Goal: Task Accomplishment & Management: Use online tool/utility

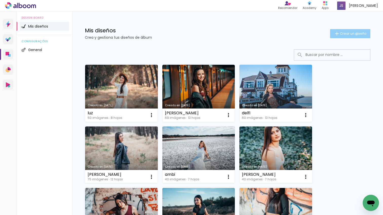
click at [356, 34] on span "Crear un diseño" at bounding box center [353, 33] width 27 height 3
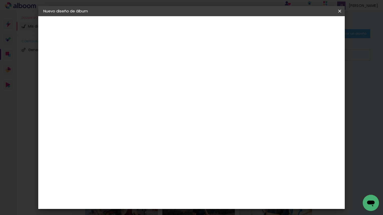
click at [126, 69] on input at bounding box center [126, 68] width 0 height 8
type input "caro"
type paper-input "caro"
click at [0, 0] on slot "Avanzar" at bounding box center [0, 0] width 0 height 0
drag, startPoint x: 275, startPoint y: 80, endPoint x: 316, endPoint y: 36, distance: 60.0
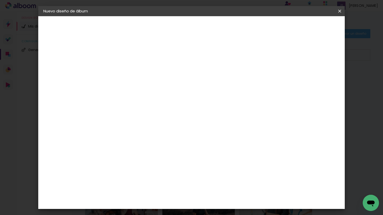
click at [212, 79] on paper-item "Tamaño libre" at bounding box center [188, 76] width 47 height 11
click at [0, 0] on slot "Avanzar" at bounding box center [0, 0] width 0 height 0
click at [311, 26] on span "Empezar diseño" at bounding box center [297, 27] width 28 height 4
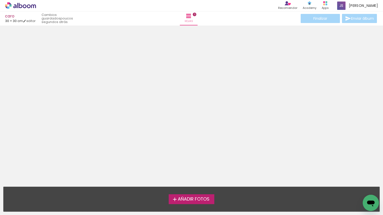
click at [192, 197] on span "Añadir Fotos" at bounding box center [194, 199] width 32 height 5
click at [0, 0] on input "file" at bounding box center [0, 0] width 0 height 0
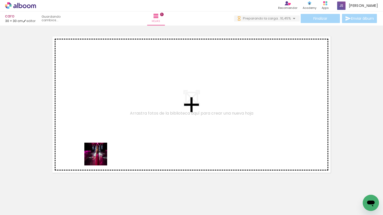
drag, startPoint x: 99, startPoint y: 158, endPoint x: 88, endPoint y: 191, distance: 34.5
click at [112, 147] on quentale-workspace at bounding box center [191, 107] width 383 height 215
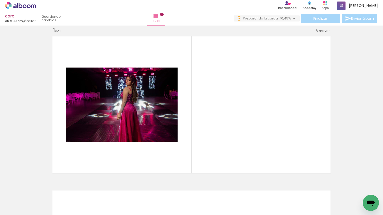
scroll to position [6, 0]
drag, startPoint x: 127, startPoint y: 146, endPoint x: 120, endPoint y: 179, distance: 34.1
click at [126, 148] on quentale-workspace at bounding box center [191, 107] width 383 height 215
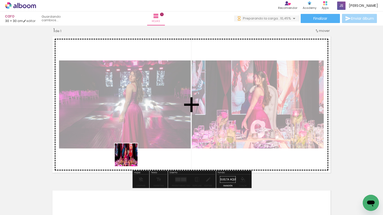
drag, startPoint x: 117, startPoint y: 184, endPoint x: 157, endPoint y: 205, distance: 45.1
click at [131, 159] on quentale-workspace at bounding box center [191, 107] width 383 height 215
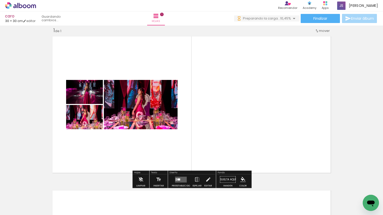
drag, startPoint x: 143, startPoint y: 188, endPoint x: 170, endPoint y: 180, distance: 28.9
click at [157, 152] on quentale-workspace at bounding box center [191, 107] width 383 height 215
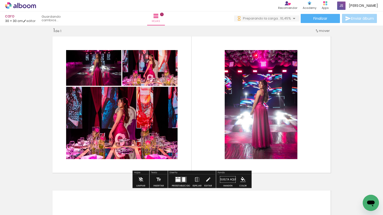
click at [220, 152] on quentale-workspace at bounding box center [191, 107] width 383 height 215
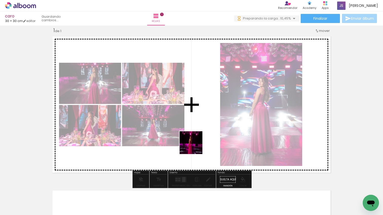
drag, startPoint x: 199, startPoint y: 172, endPoint x: 171, endPoint y: 196, distance: 37.0
click at [195, 147] on quentale-workspace at bounding box center [191, 107] width 383 height 215
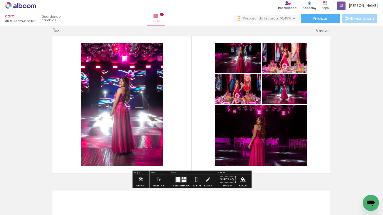
drag, startPoint x: 193, startPoint y: 134, endPoint x: 196, endPoint y: 129, distance: 6.2
click at [196, 129] on div "Insertar hoja 1 de 1" at bounding box center [191, 175] width 383 height 309
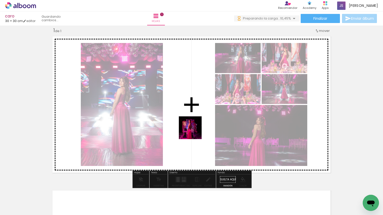
drag, startPoint x: 172, startPoint y: 197, endPoint x: 194, endPoint y: 132, distance: 69.4
click at [194, 132] on quentale-workspace at bounding box center [191, 107] width 383 height 215
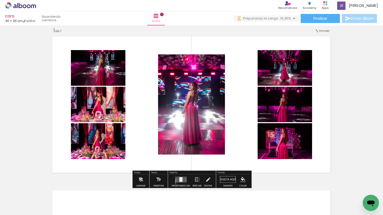
drag, startPoint x: 177, startPoint y: 178, endPoint x: 229, endPoint y: 157, distance: 56.1
click at [177, 178] on quentale-layouter at bounding box center [181, 180] width 12 height 6
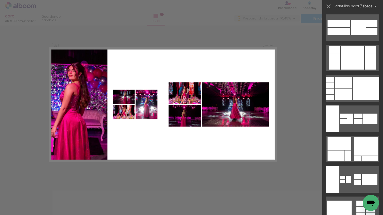
scroll to position [700, 0]
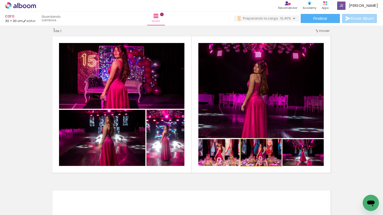
drag, startPoint x: 274, startPoint y: 160, endPoint x: 276, endPoint y: 92, distance: 68.1
click at [0, 0] on slot at bounding box center [0, 0] width 0 height 0
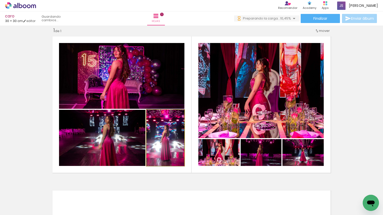
drag, startPoint x: 158, startPoint y: 139, endPoint x: 156, endPoint y: 135, distance: 3.6
click at [158, 138] on div at bounding box center [165, 137] width 38 height 57
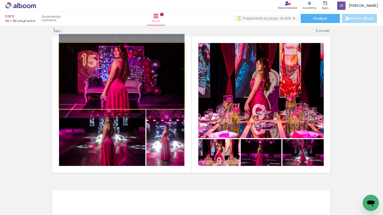
click at [137, 70] on quentale-photo at bounding box center [121, 76] width 125 height 66
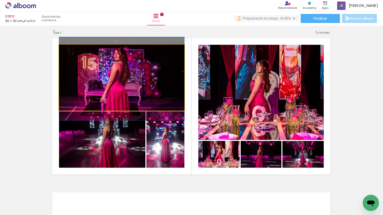
click at [136, 72] on div at bounding box center [121, 79] width 125 height 84
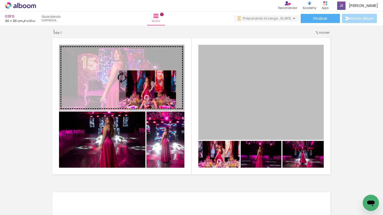
drag, startPoint x: 251, startPoint y: 103, endPoint x: 151, endPoint y: 89, distance: 101.1
click at [0, 0] on slot at bounding box center [0, 0] width 0 height 0
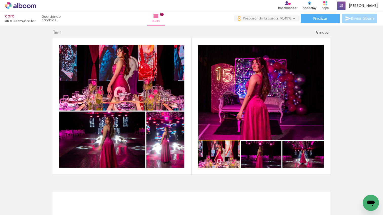
drag, startPoint x: 224, startPoint y: 161, endPoint x: 260, endPoint y: 94, distance: 75.9
click at [0, 0] on slot at bounding box center [0, 0] width 0 height 0
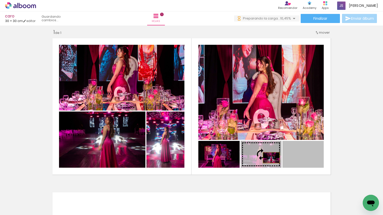
drag, startPoint x: 294, startPoint y: 159, endPoint x: 271, endPoint y: 158, distance: 23.1
click at [0, 0] on slot at bounding box center [0, 0] width 0 height 0
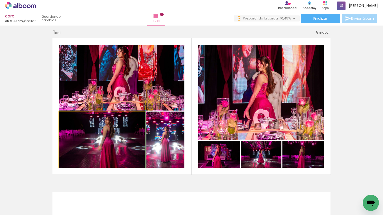
click at [121, 148] on quentale-photo at bounding box center [102, 140] width 86 height 56
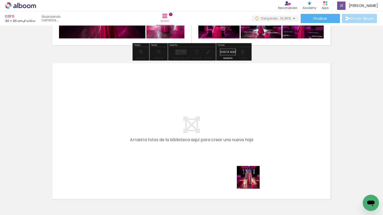
drag, startPoint x: 252, startPoint y: 181, endPoint x: 284, endPoint y: 193, distance: 34.1
click at [251, 147] on quentale-workspace at bounding box center [191, 107] width 383 height 215
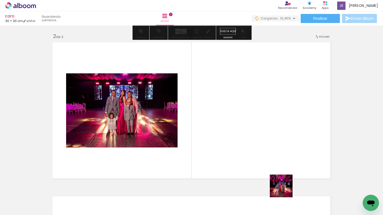
scroll to position [160, 0]
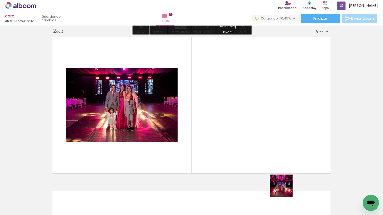
drag, startPoint x: 285, startPoint y: 190, endPoint x: 310, endPoint y: 201, distance: 28.0
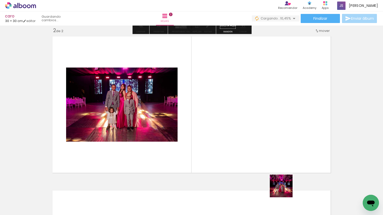
click at [274, 147] on quentale-workspace at bounding box center [191, 107] width 383 height 215
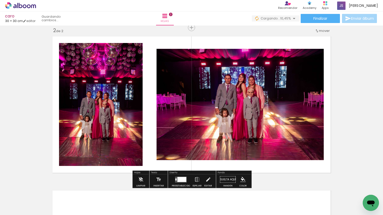
drag, startPoint x: 301, startPoint y: 180, endPoint x: 315, endPoint y: 193, distance: 19.7
click at [283, 152] on quentale-workspace at bounding box center [191, 107] width 383 height 215
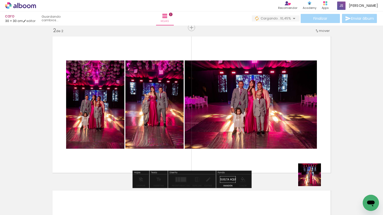
drag, startPoint x: 320, startPoint y: 187, endPoint x: 329, endPoint y: 187, distance: 8.4
click at [281, 149] on quentale-workspace at bounding box center [191, 107] width 383 height 215
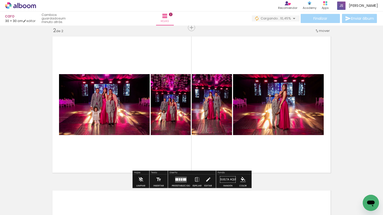
drag, startPoint x: 241, startPoint y: 147, endPoint x: 238, endPoint y: 146, distance: 3.7
click html
click at [161, 158] on quentale-workspace at bounding box center [191, 107] width 383 height 215
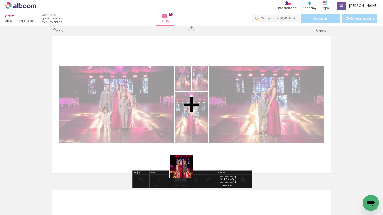
drag, startPoint x: 185, startPoint y: 170, endPoint x: 194, endPoint y: 156, distance: 16.5
click at [191, 146] on quentale-workspace at bounding box center [191, 107] width 383 height 215
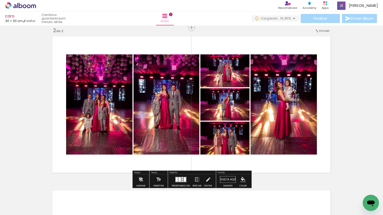
drag, startPoint x: 212, startPoint y: 194, endPoint x: 229, endPoint y: 196, distance: 16.3
click at [217, 159] on quentale-workspace at bounding box center [191, 107] width 383 height 215
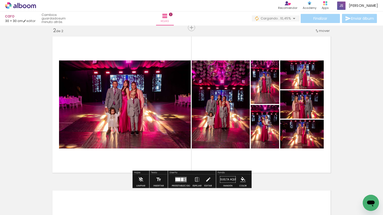
click at [227, 151] on quentale-workspace at bounding box center [191, 107] width 383 height 215
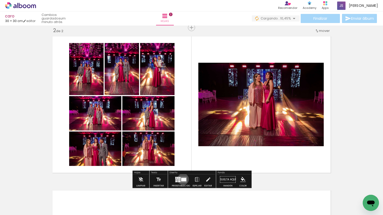
drag, startPoint x: 182, startPoint y: 179, endPoint x: 266, endPoint y: 99, distance: 116.0
click at [182, 179] on div at bounding box center [183, 179] width 5 height 3
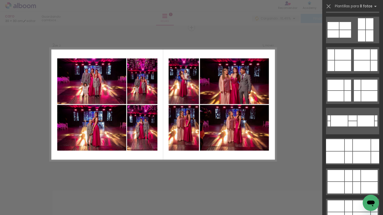
scroll to position [151, 0]
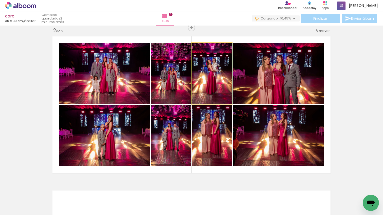
click at [212, 90] on quentale-photo at bounding box center [212, 73] width 40 height 61
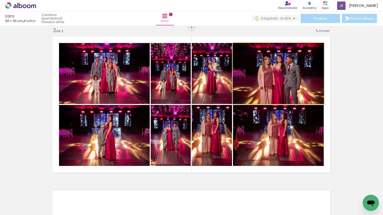
drag, startPoint x: 301, startPoint y: 85, endPoint x: 301, endPoint y: 79, distance: 6.1
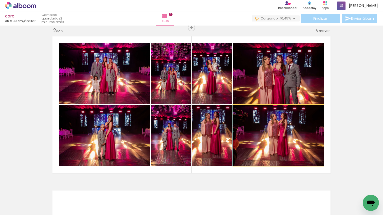
click at [296, 138] on quentale-photo at bounding box center [278, 135] width 91 height 61
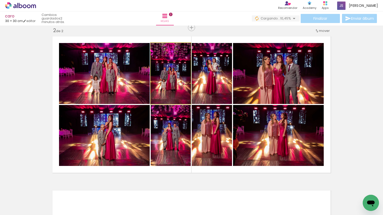
click at [174, 72] on quentale-photo at bounding box center [171, 73] width 40 height 61
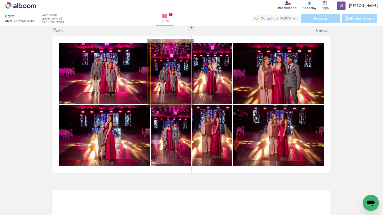
drag, startPoint x: 162, startPoint y: 50, endPoint x: 167, endPoint y: 50, distance: 4.6
type paper-slider "114"
click at [165, 49] on div at bounding box center [165, 48] width 8 height 8
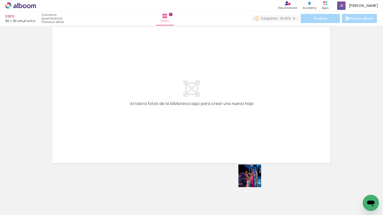
drag, startPoint x: 253, startPoint y: 180, endPoint x: 291, endPoint y: 187, distance: 38.2
click at [247, 143] on quentale-workspace at bounding box center [191, 107] width 383 height 215
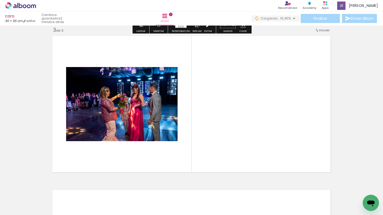
scroll to position [315, 0]
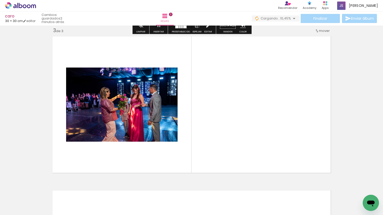
click at [284, 148] on quentale-workspace at bounding box center [191, 107] width 383 height 215
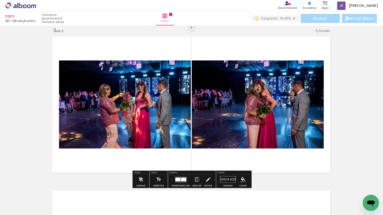
drag, startPoint x: 281, startPoint y: 151, endPoint x: 276, endPoint y: 145, distance: 7.9
click at [273, 141] on quentale-workspace at bounding box center [191, 107] width 383 height 215
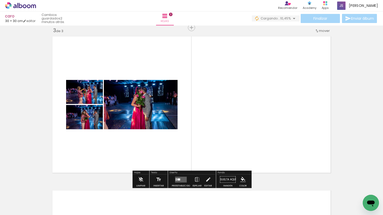
scroll to position [0, 405]
drag, startPoint x: 164, startPoint y: 172, endPoint x: 174, endPoint y: 185, distance: 16.8
click at [166, 164] on quentale-workspace at bounding box center [191, 107] width 383 height 215
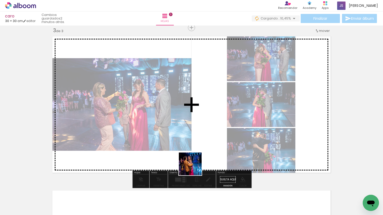
drag, startPoint x: 190, startPoint y: 191, endPoint x: 204, endPoint y: 195, distance: 14.5
click at [194, 168] on quentale-workspace at bounding box center [191, 107] width 383 height 215
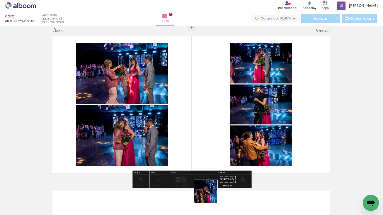
drag, startPoint x: 209, startPoint y: 195, endPoint x: 235, endPoint y: 192, distance: 25.6
click at [213, 156] on quentale-workspace at bounding box center [191, 107] width 383 height 215
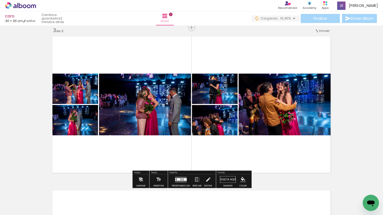
scroll to position [0, 572]
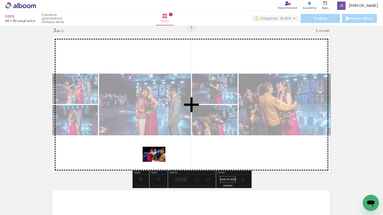
drag, startPoint x: 157, startPoint y: 190, endPoint x: 146, endPoint y: 162, distance: 30.1
click at [157, 160] on quentale-workspace at bounding box center [191, 107] width 383 height 215
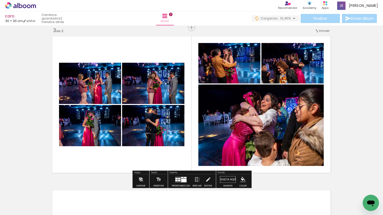
drag, startPoint x: 132, startPoint y: 165, endPoint x: 117, endPoint y: 190, distance: 28.7
click at [132, 165] on quentale-workspace at bounding box center [191, 107] width 383 height 215
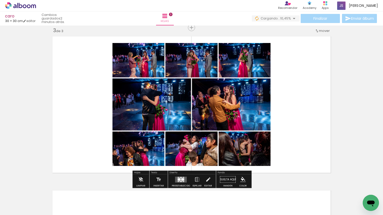
drag, startPoint x: 113, startPoint y: 192, endPoint x: 102, endPoint y: 150, distance: 44.0
click at [116, 146] on quentale-workspace at bounding box center [191, 107] width 383 height 215
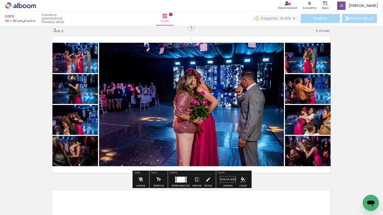
drag, startPoint x: 82, startPoint y: 183, endPoint x: 109, endPoint y: 142, distance: 48.7
click at [109, 142] on quentale-workspace at bounding box center [191, 107] width 383 height 215
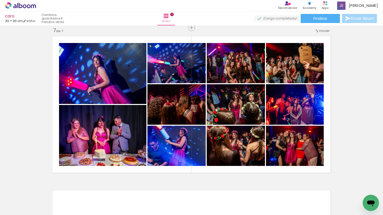
scroll to position [0, 1560]
click at [329, 7] on div "Apps" at bounding box center [324, 8] width 7 height 4
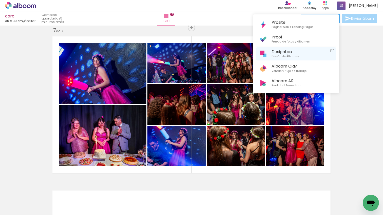
click at [287, 55] on span "Diseño de Álbumes" at bounding box center [284, 56] width 27 height 5
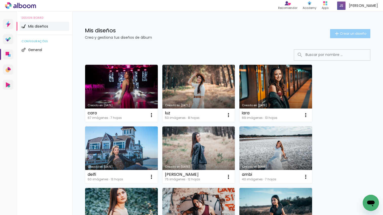
click at [343, 31] on paper-button "Crear un diseño" at bounding box center [350, 33] width 40 height 9
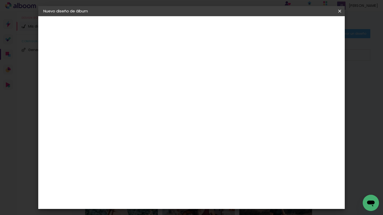
click at [126, 71] on input at bounding box center [126, 68] width 0 height 8
type input "cata"
type paper-input "cata"
click at [0, 0] on slot "Avanzar" at bounding box center [0, 0] width 0 height 0
drag, startPoint x: 287, startPoint y: 76, endPoint x: 316, endPoint y: 31, distance: 54.0
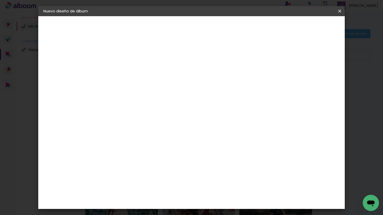
click at [212, 76] on paper-item "Tamaño libre" at bounding box center [188, 76] width 47 height 11
drag, startPoint x: 322, startPoint y: 25, endPoint x: 322, endPoint y: 33, distance: 7.8
click at [0, 0] on slot "Avanzar" at bounding box center [0, 0] width 0 height 0
click at [316, 29] on paper-button "Empezar diseño" at bounding box center [297, 27] width 38 height 9
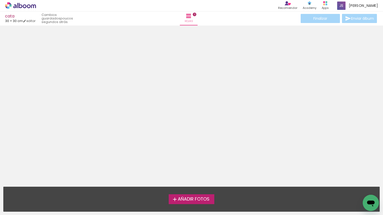
click at [181, 197] on span "Añadir Fotos" at bounding box center [194, 199] width 32 height 5
click at [0, 0] on input "file" at bounding box center [0, 0] width 0 height 0
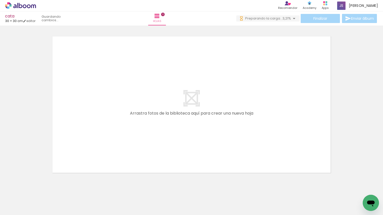
drag, startPoint x: 52, startPoint y: 196, endPoint x: 109, endPoint y: 145, distance: 76.2
click at [120, 110] on quentale-workspace at bounding box center [191, 107] width 383 height 215
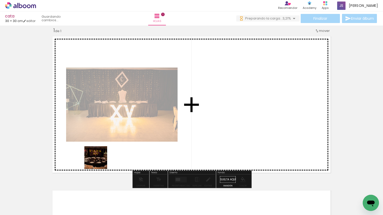
click at [99, 162] on quentale-workspace at bounding box center [191, 107] width 383 height 215
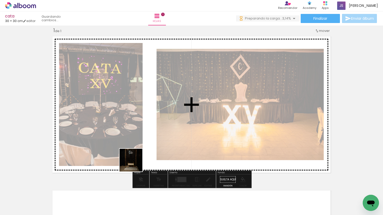
drag, startPoint x: 132, startPoint y: 165, endPoint x: 141, endPoint y: 189, distance: 26.0
click at [135, 164] on quentale-workspace at bounding box center [191, 107] width 383 height 215
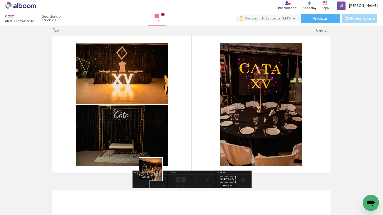
click at [170, 155] on quentale-workspace at bounding box center [191, 107] width 383 height 215
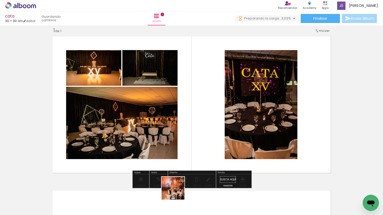
drag, startPoint x: 177, startPoint y: 192, endPoint x: 208, endPoint y: 207, distance: 34.5
click at [188, 167] on quentale-workspace at bounding box center [191, 107] width 383 height 215
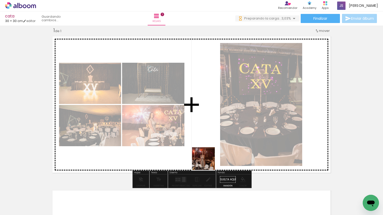
drag, startPoint x: 207, startPoint y: 162, endPoint x: 213, endPoint y: 138, distance: 24.8
click at [210, 137] on quentale-workspace at bounding box center [191, 107] width 383 height 215
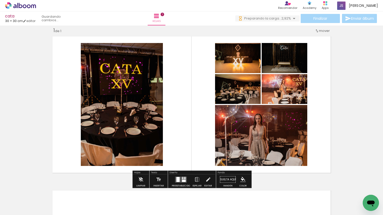
scroll to position [0, 139]
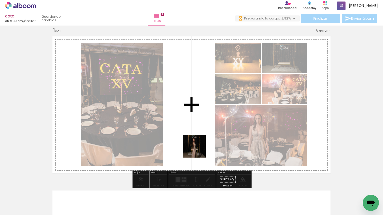
drag, startPoint x: 198, startPoint y: 151, endPoint x: 198, endPoint y: 160, distance: 9.6
click at [198, 149] on quentale-workspace at bounding box center [191, 107] width 383 height 215
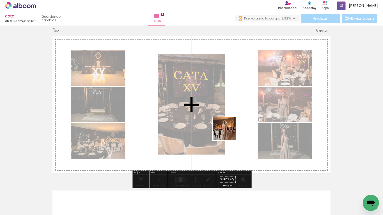
drag, startPoint x: 232, startPoint y: 184, endPoint x: 228, endPoint y: 133, distance: 51.8
click at [228, 133] on quentale-workspace at bounding box center [191, 107] width 383 height 215
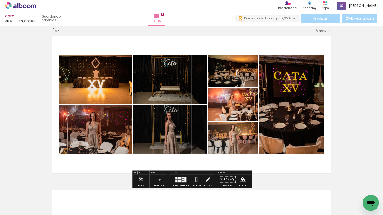
click at [178, 179] on div at bounding box center [180, 178] width 4 height 2
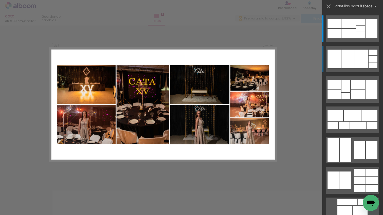
click at [355, 28] on div at bounding box center [348, 23] width 14 height 9
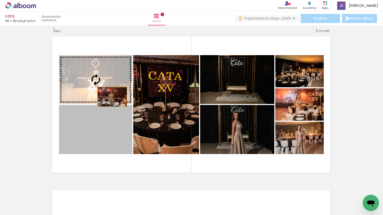
drag, startPoint x: 111, startPoint y: 137, endPoint x: 112, endPoint y: 97, distance: 40.8
click at [0, 0] on slot at bounding box center [0, 0] width 0 height 0
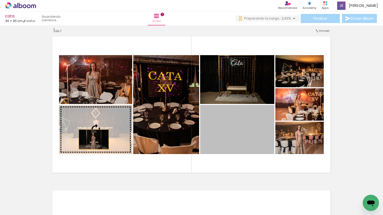
drag, startPoint x: 244, startPoint y: 145, endPoint x: 94, endPoint y: 139, distance: 150.4
click at [0, 0] on slot at bounding box center [0, 0] width 0 height 0
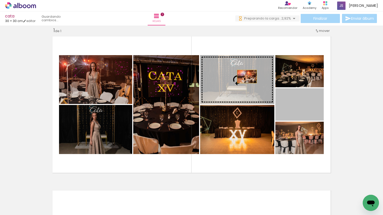
drag, startPoint x: 247, startPoint y: 76, endPoint x: 243, endPoint y: 74, distance: 4.5
click at [0, 0] on slot at bounding box center [0, 0] width 0 height 0
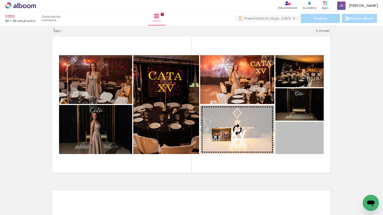
drag, startPoint x: 304, startPoint y: 141, endPoint x: 221, endPoint y: 135, distance: 83.5
click at [0, 0] on slot at bounding box center [0, 0] width 0 height 0
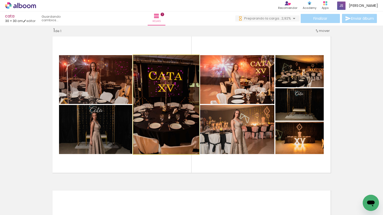
drag, startPoint x: 167, startPoint y: 123, endPoint x: 172, endPoint y: 122, distance: 5.3
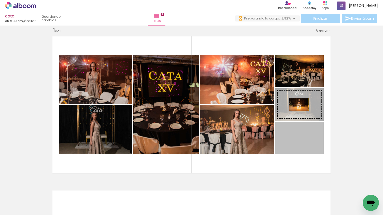
drag, startPoint x: 303, startPoint y: 143, endPoint x: 299, endPoint y: 104, distance: 38.8
click at [0, 0] on slot at bounding box center [0, 0] width 0 height 0
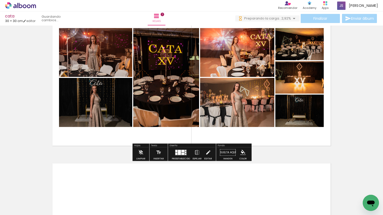
scroll to position [27, 0]
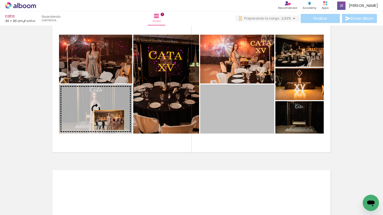
drag, startPoint x: 247, startPoint y: 107, endPoint x: 109, endPoint y: 120, distance: 138.3
click at [0, 0] on slot at bounding box center [0, 0] width 0 height 0
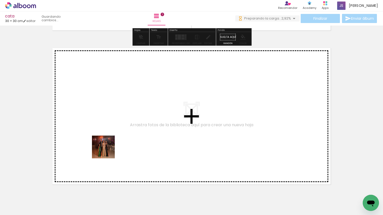
click at [107, 151] on quentale-workspace at bounding box center [191, 107] width 383 height 215
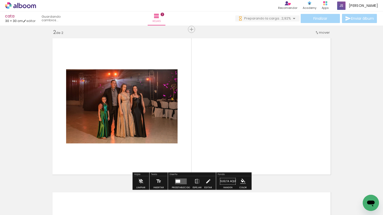
scroll to position [160, 0]
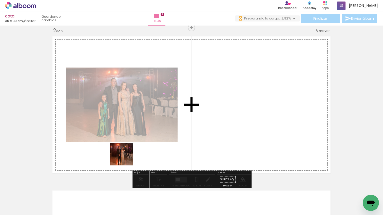
drag, startPoint x: 125, startPoint y: 158, endPoint x: 140, endPoint y: 190, distance: 35.2
click at [126, 158] on quentale-workspace at bounding box center [191, 107] width 383 height 215
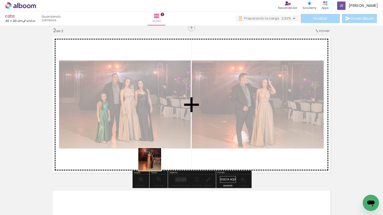
drag, startPoint x: 146, startPoint y: 185, endPoint x: 176, endPoint y: 184, distance: 30.4
click at [157, 155] on quentale-workspace at bounding box center [191, 107] width 383 height 215
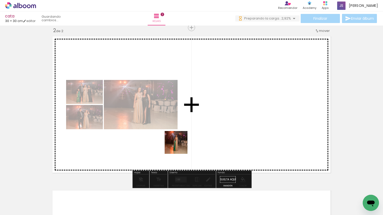
drag, startPoint x: 173, startPoint y: 184, endPoint x: 214, endPoint y: 181, distance: 40.6
click at [180, 146] on quentale-workspace at bounding box center [191, 107] width 383 height 215
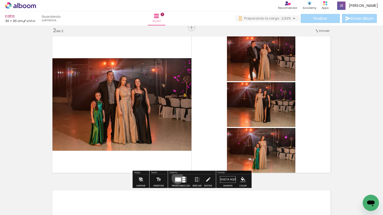
click at [176, 178] on div at bounding box center [178, 180] width 6 height 4
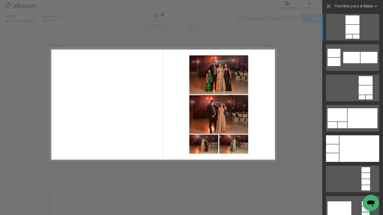
scroll to position [1757, 0]
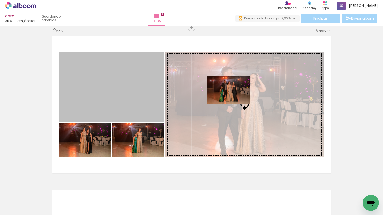
drag, startPoint x: 142, startPoint y: 89, endPoint x: 228, endPoint y: 90, distance: 86.3
click at [0, 0] on slot at bounding box center [0, 0] width 0 height 0
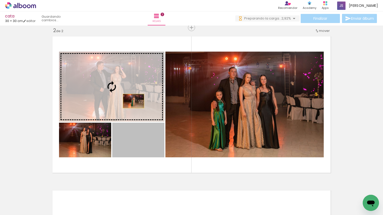
drag, startPoint x: 142, startPoint y: 145, endPoint x: 133, endPoint y: 101, distance: 44.5
click at [0, 0] on slot at bounding box center [0, 0] width 0 height 0
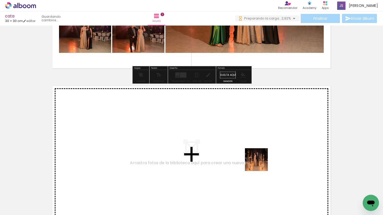
drag, startPoint x: 258, startPoint y: 180, endPoint x: 298, endPoint y: 202, distance: 45.0
click at [261, 162] on quentale-workspace at bounding box center [191, 107] width 383 height 215
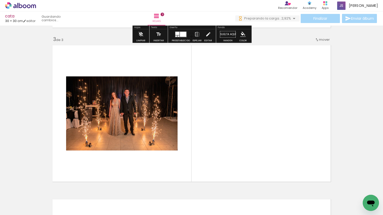
scroll to position [315, 0]
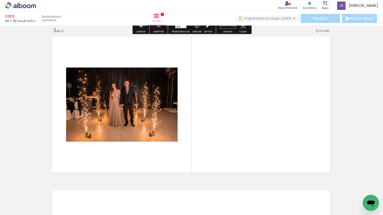
click at [272, 153] on quentale-workspace at bounding box center [191, 107] width 383 height 215
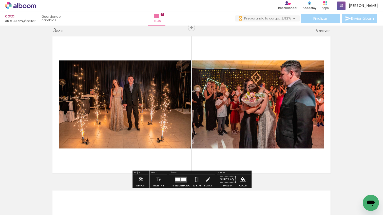
drag, startPoint x: 281, startPoint y: 158, endPoint x: 295, endPoint y: 176, distance: 22.7
click at [280, 158] on quentale-workspace at bounding box center [191, 107] width 383 height 215
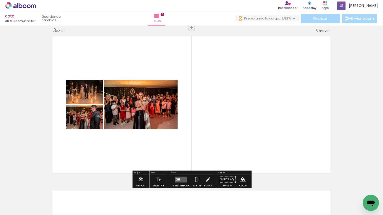
scroll to position [0, 287]
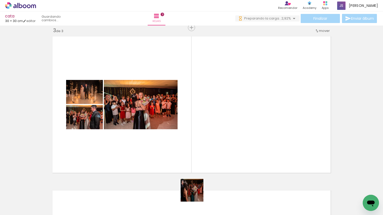
drag, startPoint x: 196, startPoint y: 194, endPoint x: 202, endPoint y: 157, distance: 37.7
click at [202, 157] on quentale-workspace at bounding box center [191, 107] width 383 height 215
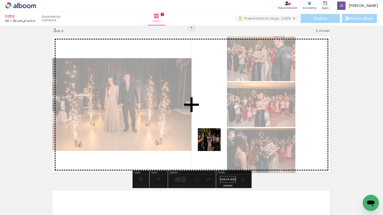
drag, startPoint x: 214, startPoint y: 149, endPoint x: 212, endPoint y: 139, distance: 9.5
click at [212, 139] on quentale-workspace at bounding box center [191, 107] width 383 height 215
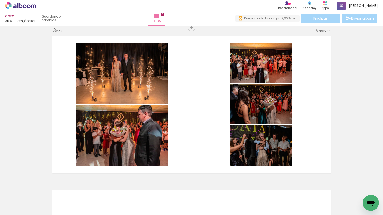
scroll to position [0, 425]
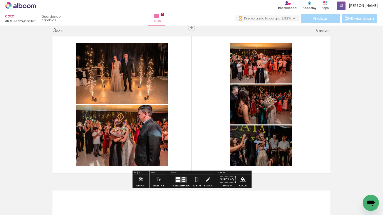
drag, startPoint x: 180, startPoint y: 178, endPoint x: 211, endPoint y: 153, distance: 39.5
click at [180, 178] on quentale-layouter at bounding box center [181, 180] width 12 height 6
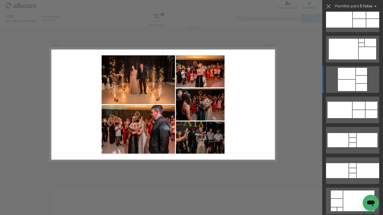
scroll to position [1013, 0]
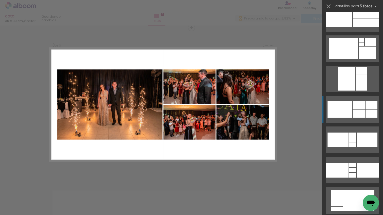
click at [354, 137] on div at bounding box center [352, 139] width 7 height 5
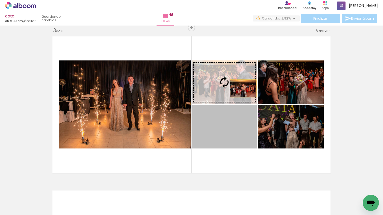
drag, startPoint x: 249, startPoint y: 124, endPoint x: 242, endPoint y: 88, distance: 36.2
click at [0, 0] on slot at bounding box center [0, 0] width 0 height 0
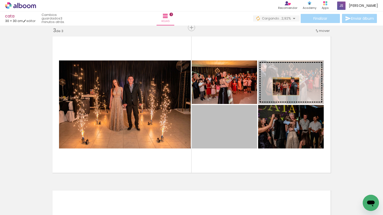
drag, startPoint x: 260, startPoint y: 106, endPoint x: 286, endPoint y: 86, distance: 32.5
click at [0, 0] on slot at bounding box center [0, 0] width 0 height 0
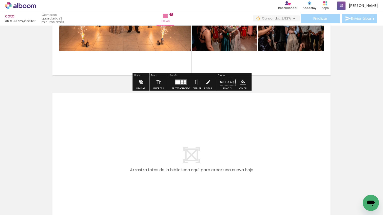
drag, startPoint x: 116, startPoint y: 190, endPoint x: 139, endPoint y: 187, distance: 23.8
click at [132, 157] on quentale-workspace at bounding box center [191, 107] width 383 height 215
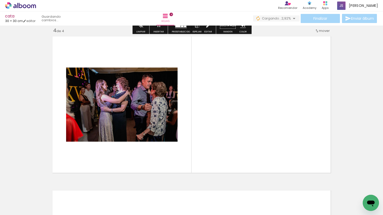
scroll to position [469, 0]
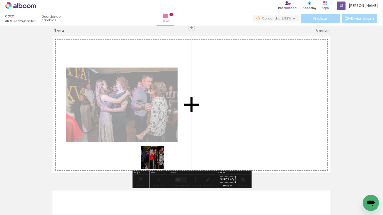
drag, startPoint x: 156, startPoint y: 161, endPoint x: 163, endPoint y: 195, distance: 34.9
click at [156, 162] on quentale-workspace at bounding box center [191, 107] width 383 height 215
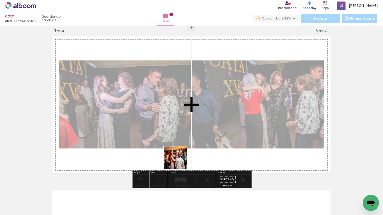
drag, startPoint x: 172, startPoint y: 180, endPoint x: 194, endPoint y: 176, distance: 22.7
click at [187, 152] on quentale-workspace at bounding box center [191, 107] width 383 height 215
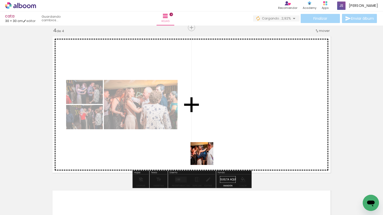
drag, startPoint x: 201, startPoint y: 183, endPoint x: 217, endPoint y: 181, distance: 15.6
click at [206, 157] on quentale-workspace at bounding box center [191, 107] width 383 height 215
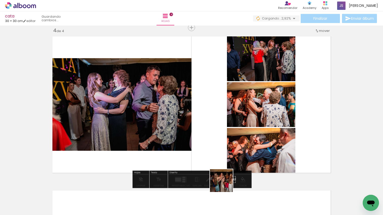
drag, startPoint x: 225, startPoint y: 185, endPoint x: 255, endPoint y: 201, distance: 34.3
click at [230, 156] on quentale-workspace at bounding box center [191, 107] width 383 height 215
